Goal: Find specific page/section: Find specific page/section

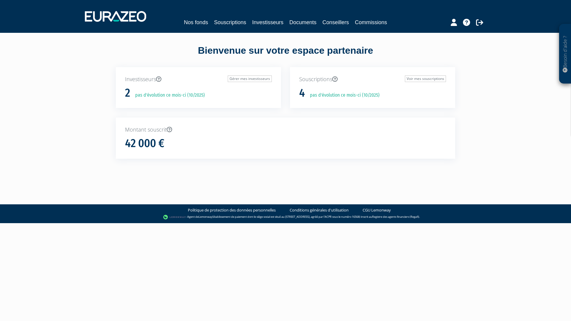
click at [371, 21] on link "Commissions" at bounding box center [371, 22] width 32 height 8
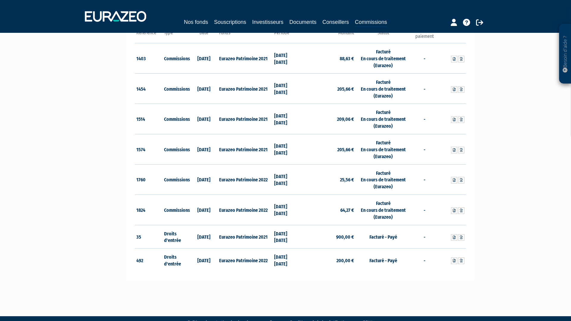
scroll to position [89, 0]
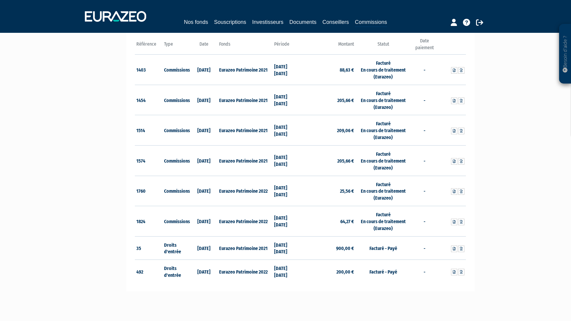
click at [477, 22] on icon at bounding box center [479, 22] width 7 height 7
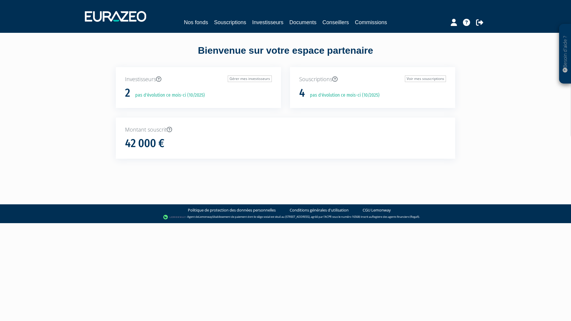
click at [378, 23] on link "Commissions" at bounding box center [371, 22] width 32 height 8
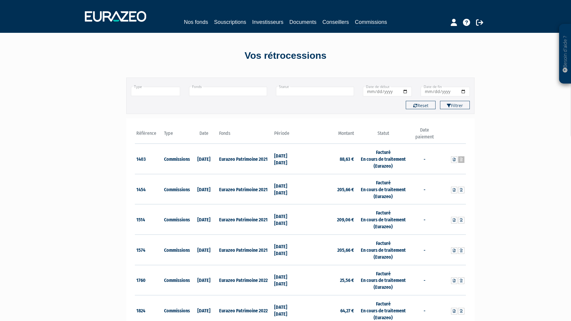
click at [464, 158] on link at bounding box center [461, 159] width 6 height 7
click at [462, 190] on icon at bounding box center [461, 190] width 3 height 4
click at [462, 218] on icon at bounding box center [461, 220] width 3 height 4
click at [460, 248] on link at bounding box center [461, 250] width 6 height 7
click at [483, 23] on icon at bounding box center [479, 22] width 7 height 7
